Goal: Go to known website: Access a specific website the user already knows

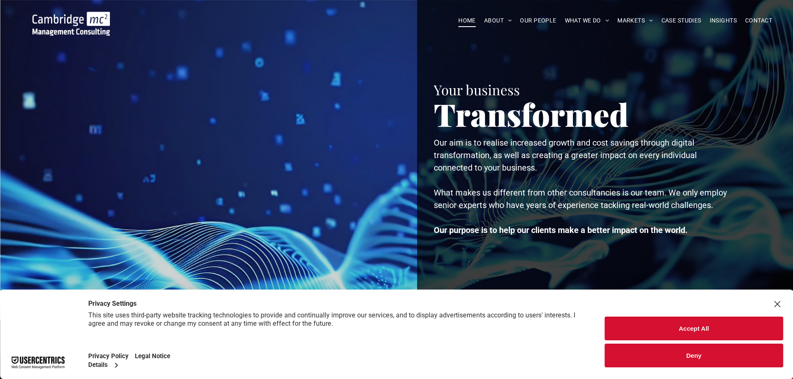
click at [652, 333] on button "Accept All" at bounding box center [694, 329] width 178 height 24
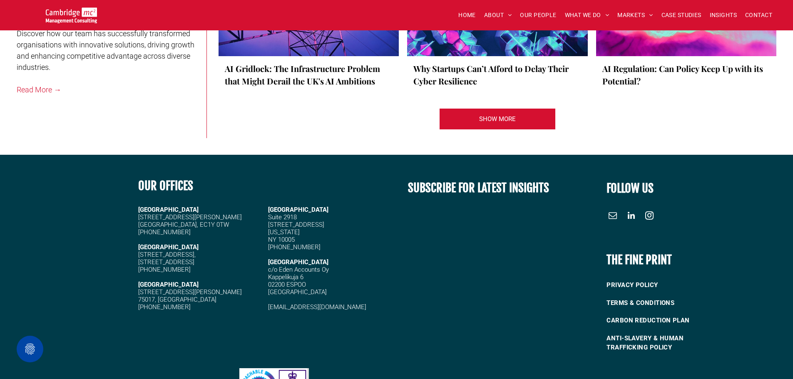
scroll to position [1856, 0]
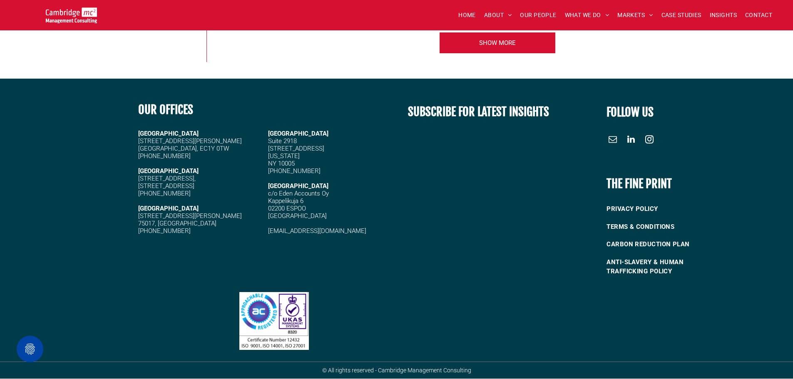
click at [633, 140] on span "linkedin" at bounding box center [630, 139] width 13 height 13
